Goal: Task Accomplishment & Management: Use online tool/utility

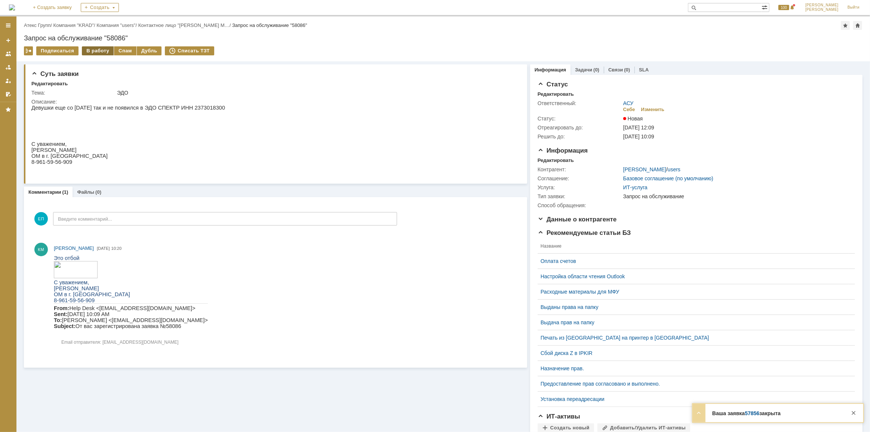
click at [93, 47] on div "В работу" at bounding box center [98, 50] width 32 height 9
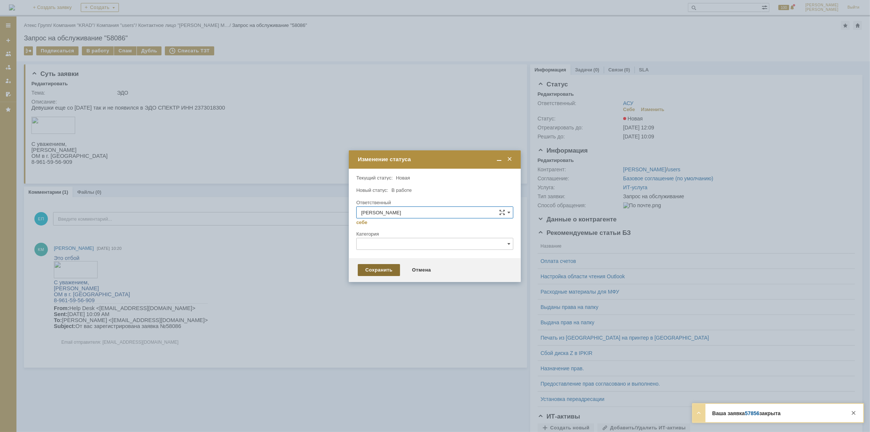
click at [389, 271] on div "Сохранить" at bounding box center [379, 270] width 42 height 12
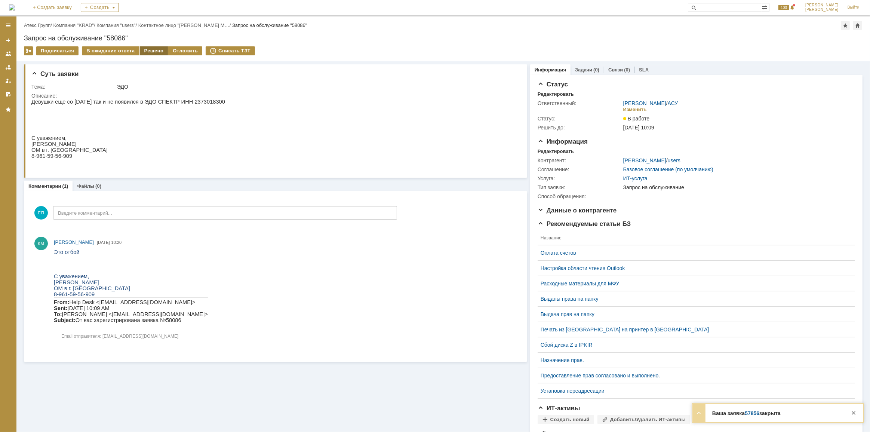
click at [149, 51] on div "Решено" at bounding box center [154, 50] width 28 height 9
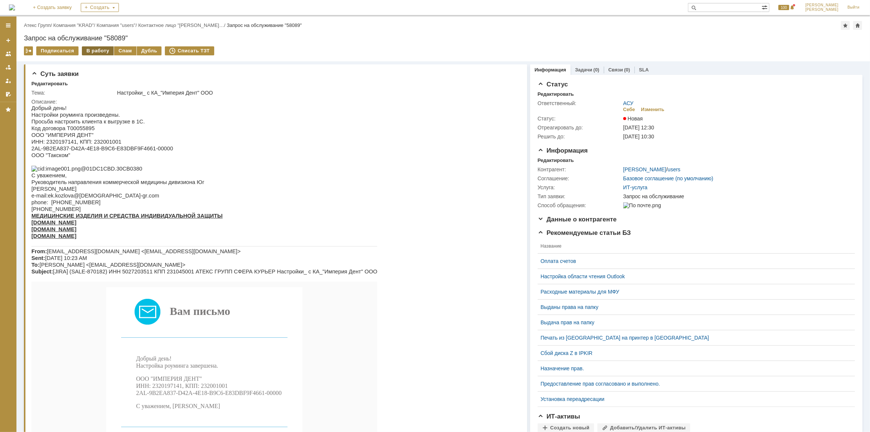
click at [101, 51] on div "В работу" at bounding box center [98, 50] width 32 height 9
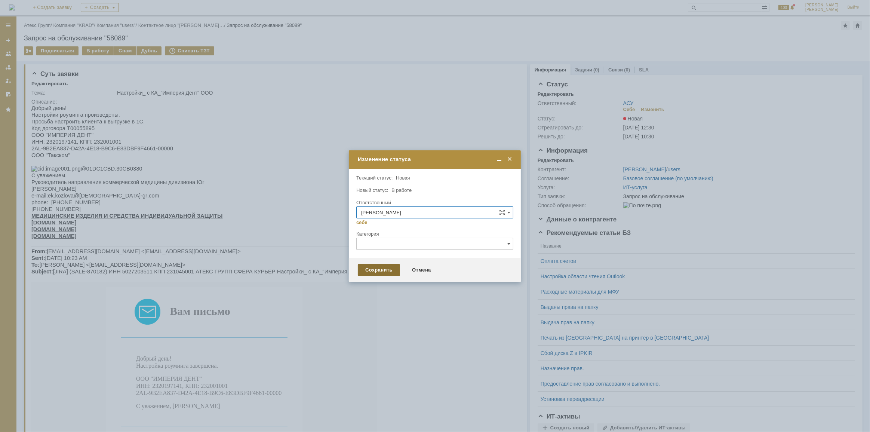
click at [374, 266] on div "Сохранить" at bounding box center [379, 270] width 42 height 12
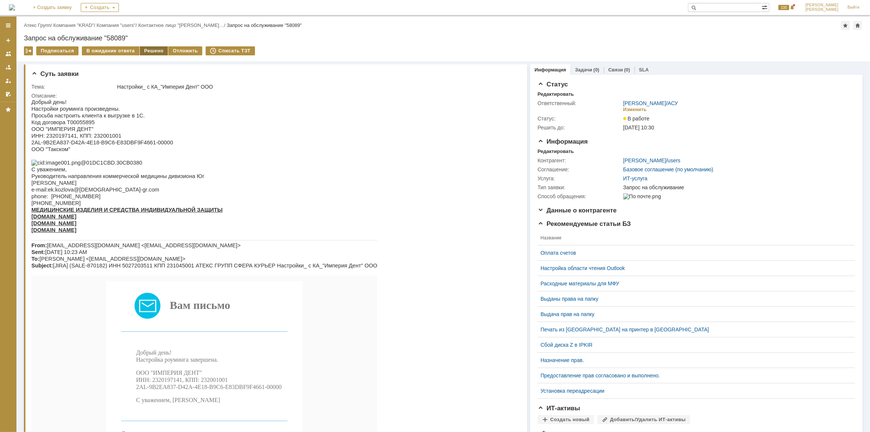
click at [152, 49] on div "Решено" at bounding box center [154, 50] width 28 height 9
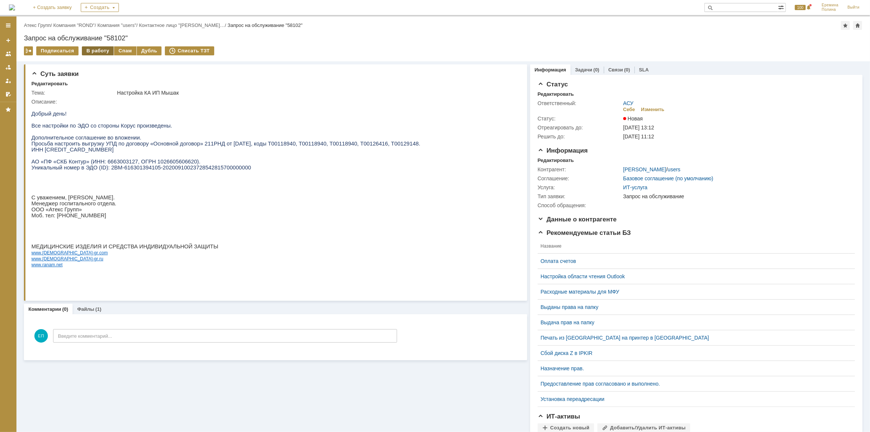
click at [102, 48] on div "В работу" at bounding box center [98, 50] width 32 height 9
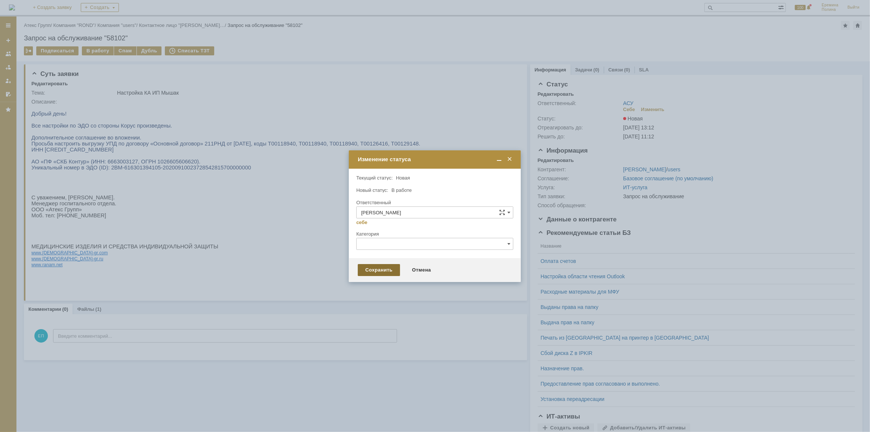
click at [377, 265] on div "Сохранить" at bounding box center [379, 270] width 42 height 12
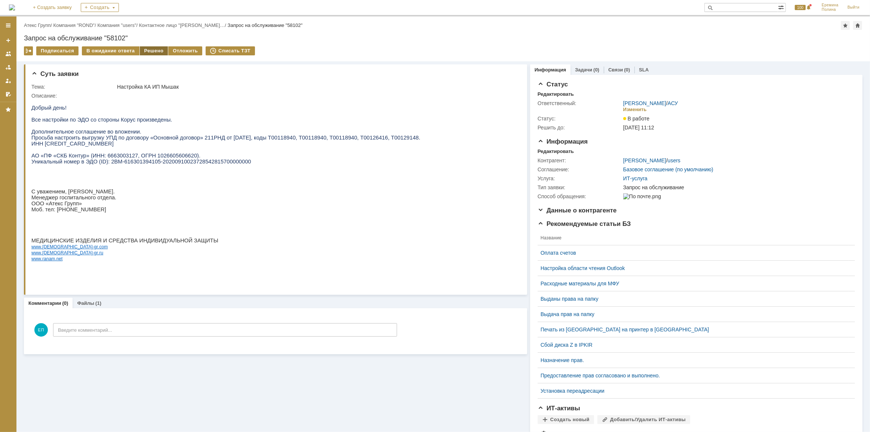
click at [159, 49] on div "Решено" at bounding box center [154, 50] width 28 height 9
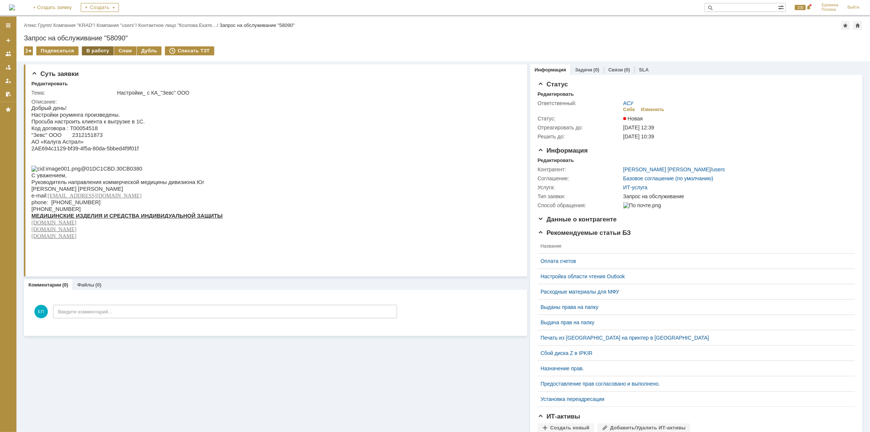
click at [88, 50] on div "В работу" at bounding box center [98, 50] width 32 height 9
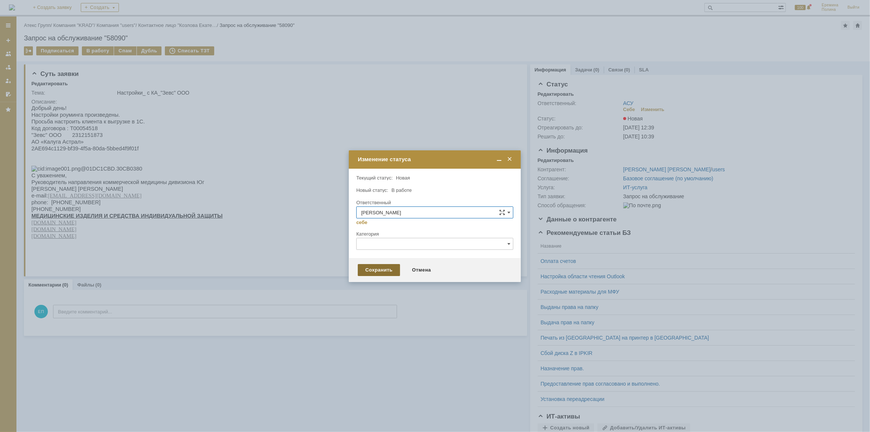
click at [372, 266] on div "Сохранить" at bounding box center [379, 270] width 42 height 12
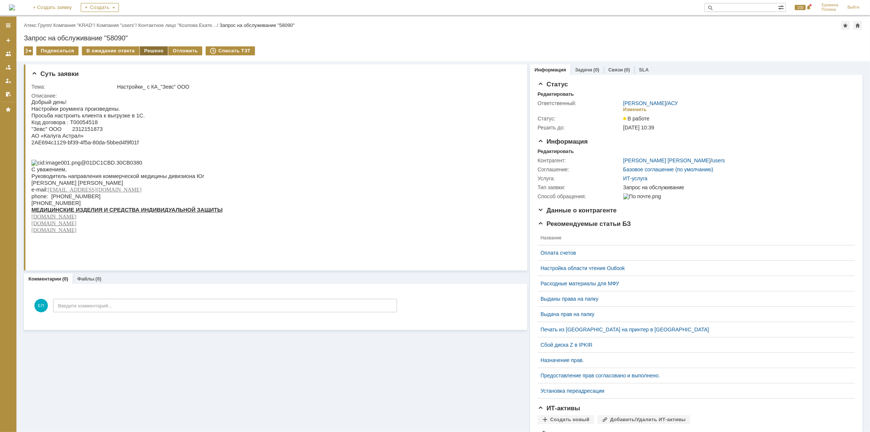
click at [145, 53] on div "Решено" at bounding box center [154, 50] width 28 height 9
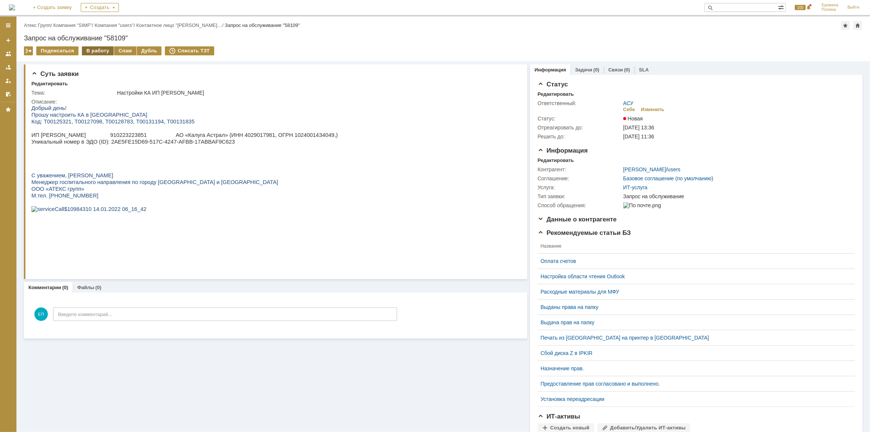
click at [89, 47] on div "В работу" at bounding box center [98, 50] width 32 height 9
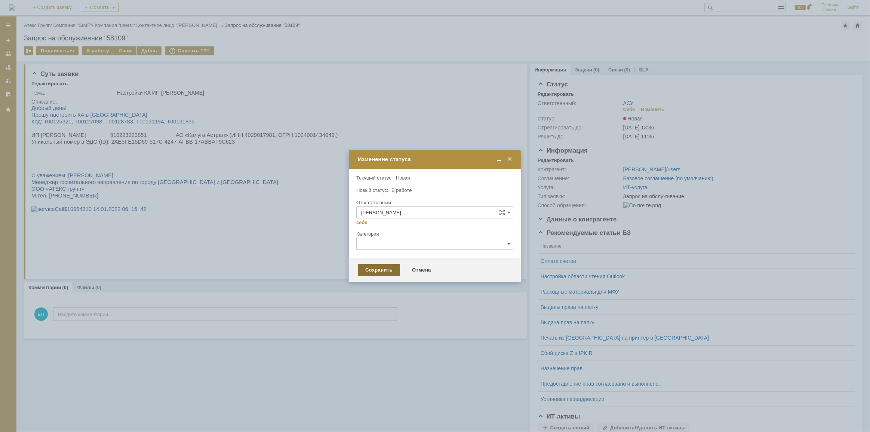
click at [377, 270] on div "Сохранить" at bounding box center [379, 270] width 42 height 12
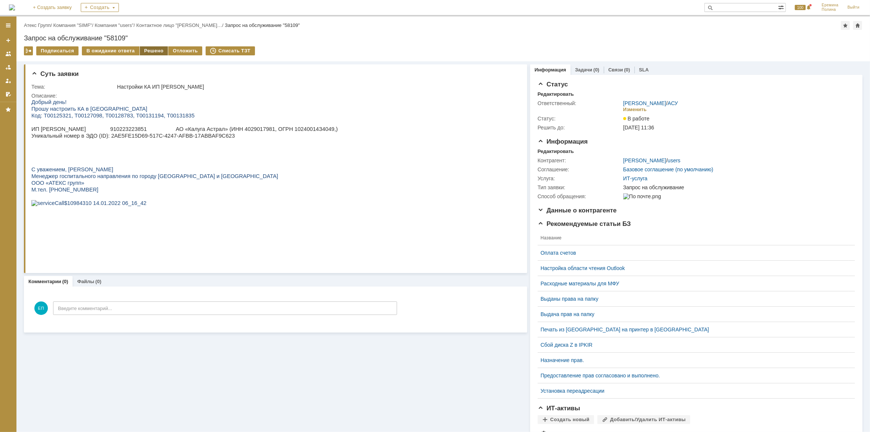
click at [153, 53] on div "Решено" at bounding box center [154, 50] width 28 height 9
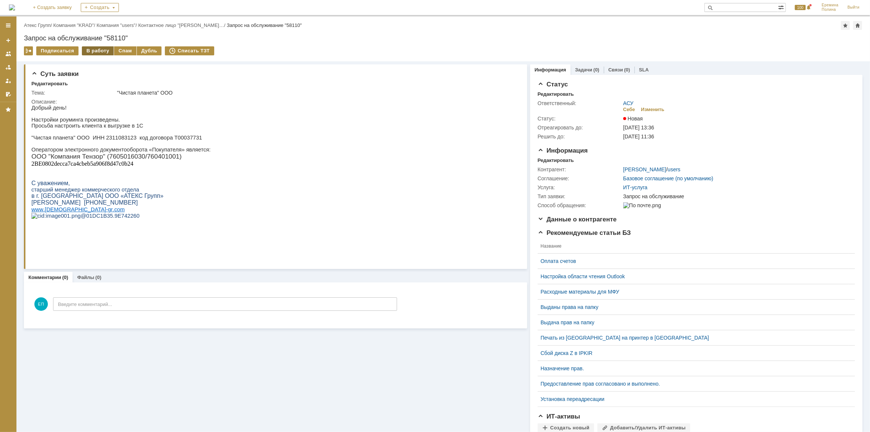
drag, startPoint x: 99, startPoint y: 51, endPoint x: 105, endPoint y: 62, distance: 13.0
click at [99, 51] on div "В работу" at bounding box center [98, 50] width 32 height 9
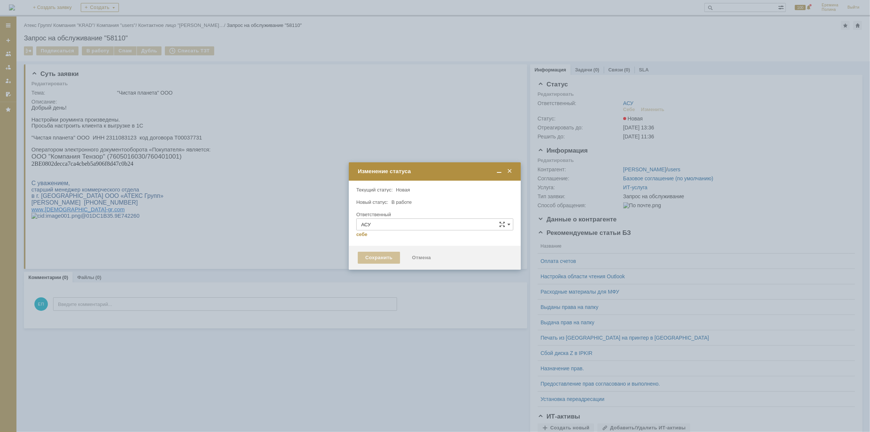
type input "[PERSON_NAME]"
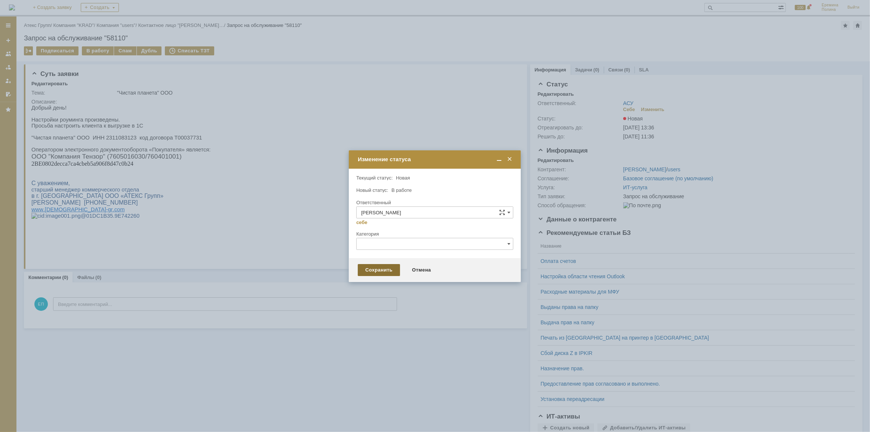
click at [382, 265] on div "Сохранить" at bounding box center [379, 270] width 42 height 12
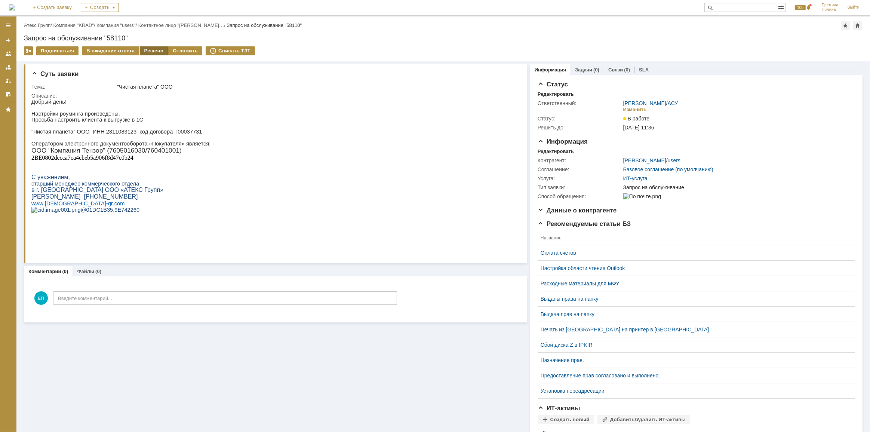
click at [155, 49] on div "Решено" at bounding box center [154, 50] width 28 height 9
